Goal: Entertainment & Leisure: Consume media (video, audio)

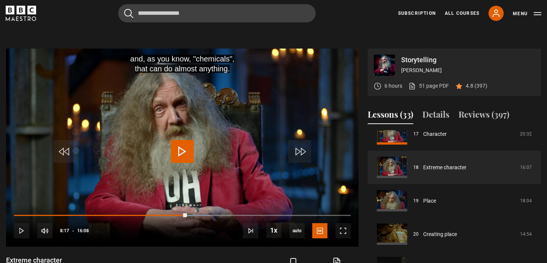
scroll to position [286, 0]
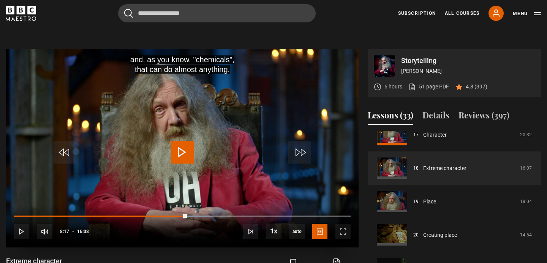
click at [184, 149] on span "Video Player" at bounding box center [182, 152] width 23 height 23
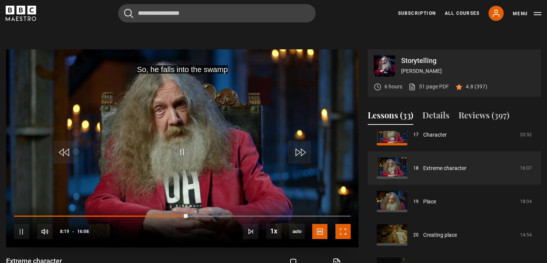
click at [343, 232] on span "Video Player" at bounding box center [342, 231] width 15 height 15
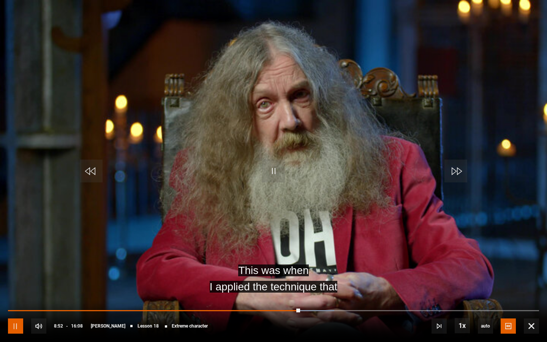
click at [16, 263] on span "Video Player" at bounding box center [15, 325] width 15 height 15
click at [272, 171] on span "Video Player" at bounding box center [273, 171] width 23 height 23
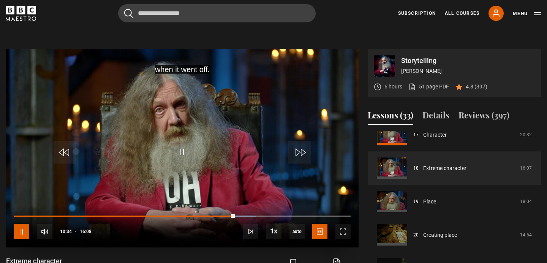
click at [23, 231] on span "Video Player" at bounding box center [21, 231] width 15 height 15
